Goal: Information Seeking & Learning: Learn about a topic

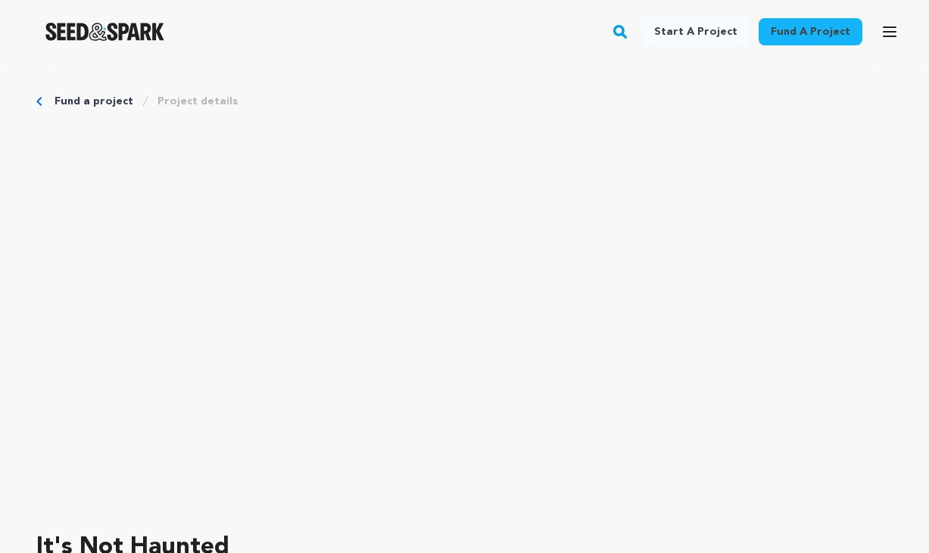
scroll to position [140, 0]
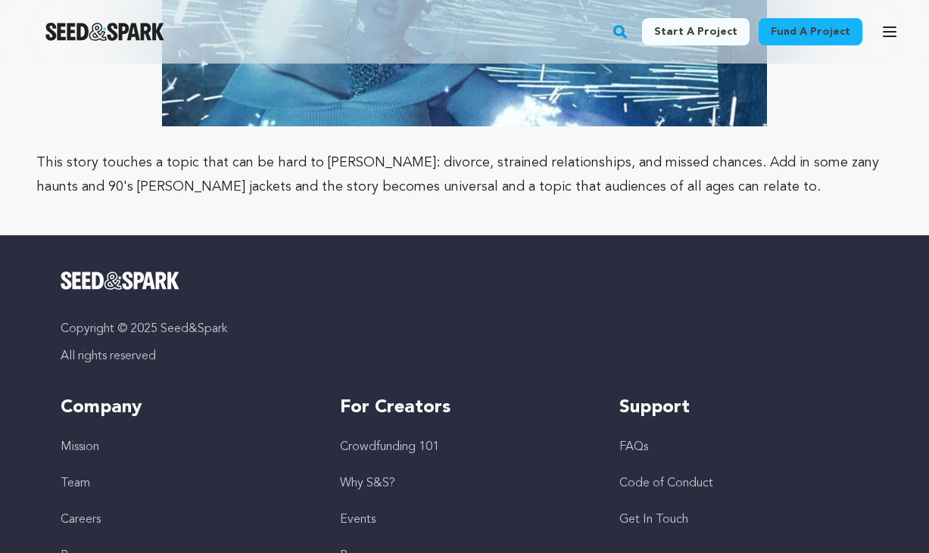
scroll to position [3590, 0]
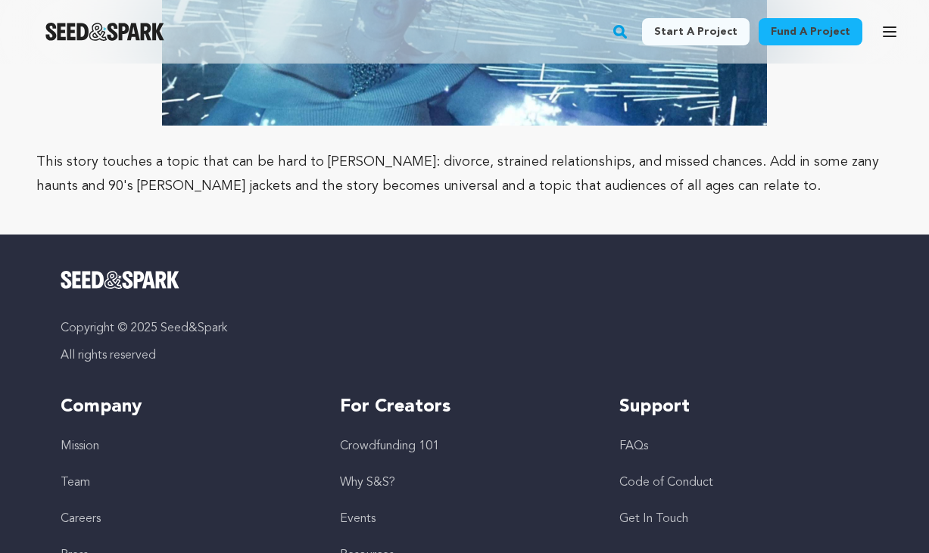
click at [78, 513] on link "Careers" at bounding box center [81, 519] width 40 height 12
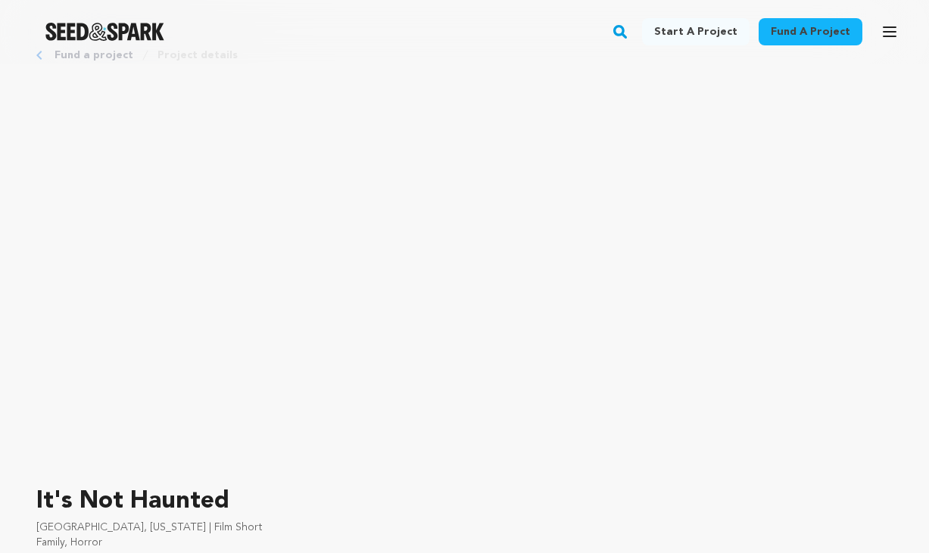
scroll to position [51, 0]
